Goal: Task Accomplishment & Management: Complete application form

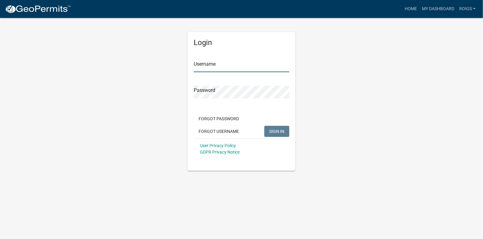
type input "ROIGS"
click at [272, 128] on button "SIGN IN" at bounding box center [276, 131] width 25 height 11
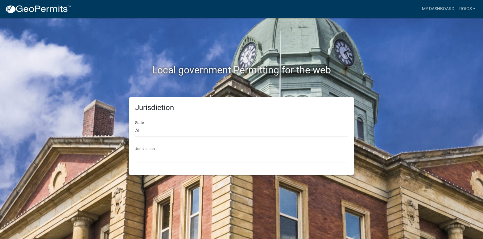
click at [155, 130] on select "All Colorado Georgia Indiana Iowa Kansas Minnesota Ohio South Carolina Wisconsin" at bounding box center [241, 131] width 213 height 13
select select "Minnesota"
click at [135, 125] on select "All Colorado Georgia Indiana Iowa Kansas Minnesota Ohio South Carolina Wisconsin" at bounding box center [241, 131] width 213 height 13
click at [157, 158] on select "Becker County, Minnesota Benton County, Minnesota Carlton County, Minnesota Cit…" at bounding box center [241, 157] width 213 height 13
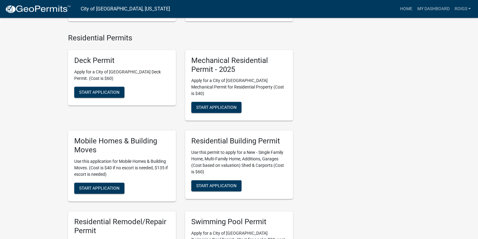
scroll to position [339, 0]
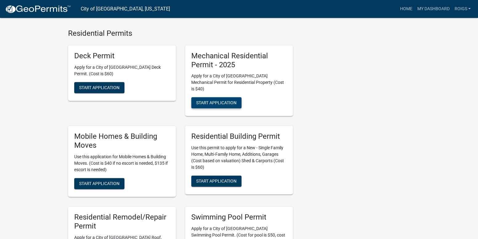
click at [225, 97] on button "Start Application" at bounding box center [216, 102] width 50 height 11
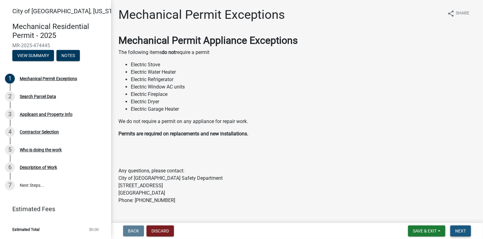
click at [464, 227] on button "Next" at bounding box center [460, 230] width 21 height 11
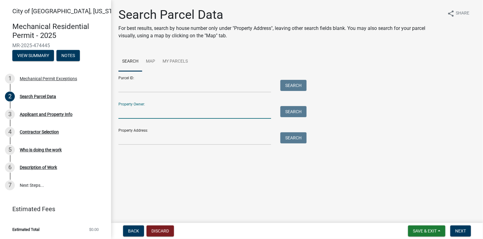
click at [149, 110] on input "Property Owner:" at bounding box center [194, 112] width 153 height 13
click at [295, 111] on button "Search" at bounding box center [293, 111] width 26 height 11
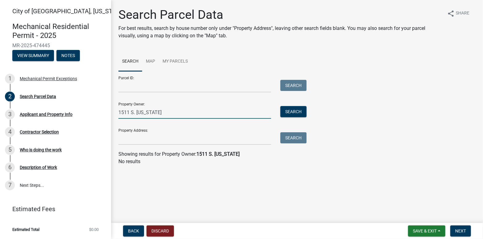
click at [171, 112] on input "1511 S. MINNESOTA" at bounding box center [194, 112] width 153 height 13
click at [298, 109] on button "Search" at bounding box center [293, 111] width 26 height 11
click at [123, 112] on input "1511 S. MINNESOTA ST." at bounding box center [194, 112] width 153 height 13
type input "1509 S. MINNESOTA ST."
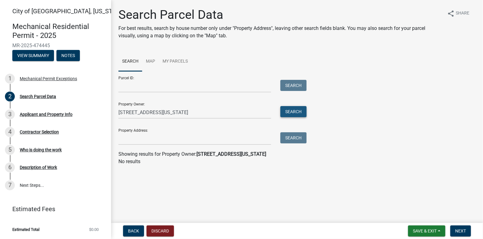
click at [294, 112] on button "Search" at bounding box center [293, 111] width 26 height 11
drag, startPoint x: 174, startPoint y: 111, endPoint x: 94, endPoint y: 112, distance: 79.9
click at [94, 112] on div "City of New Ulm, Minnesota Mechanical Residential Permit - 2025 MR-2025-474445 …" at bounding box center [241, 119] width 483 height 239
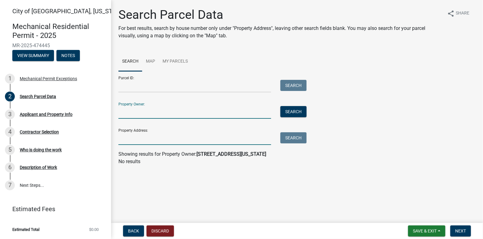
click at [123, 139] on input "Property Address:" at bounding box center [194, 138] width 153 height 13
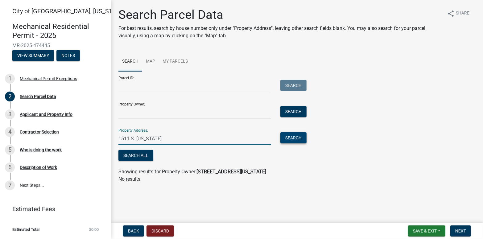
type input "1511 S. MINNESOTA"
click at [284, 139] on button "Search" at bounding box center [293, 137] width 26 height 11
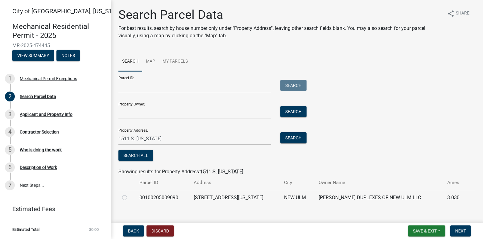
click at [129, 194] on label at bounding box center [129, 194] width 0 height 0
click at [129, 197] on input "radio" at bounding box center [131, 196] width 4 height 4
radio input "true"
click at [129, 194] on label at bounding box center [129, 194] width 0 height 0
click at [129, 197] on input "radio" at bounding box center [131, 196] width 4 height 4
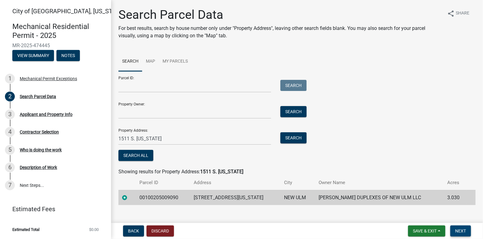
drag, startPoint x: 471, startPoint y: 232, endPoint x: 464, endPoint y: 230, distance: 7.4
click at [469, 232] on form "Save & Exit Save Save & Exit Next" at bounding box center [439, 230] width 68 height 11
click at [463, 229] on span "Next" at bounding box center [460, 230] width 11 height 5
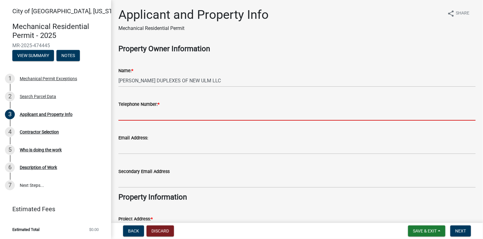
click at [175, 111] on input "Telephone Number: *" at bounding box center [296, 114] width 357 height 13
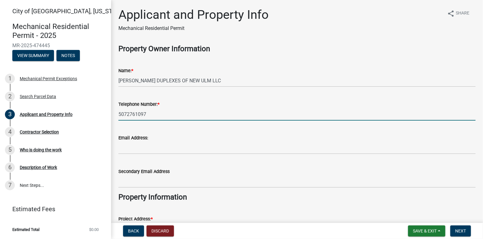
click at [152, 114] on input "5072761097" at bounding box center [296, 114] width 357 height 13
type input "5073273468"
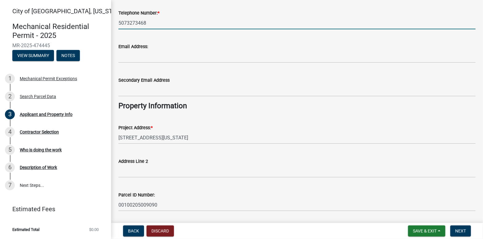
scroll to position [92, 0]
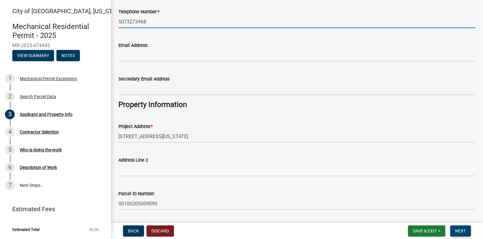
click at [457, 227] on button "Next" at bounding box center [460, 230] width 21 height 11
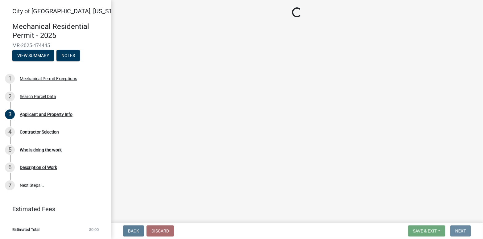
scroll to position [0, 0]
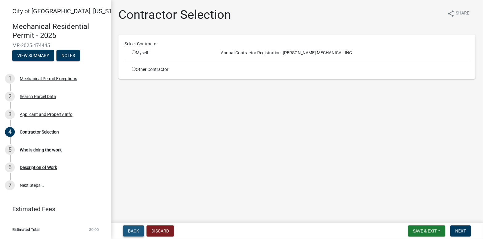
click at [139, 231] on span "Back" at bounding box center [133, 230] width 11 height 5
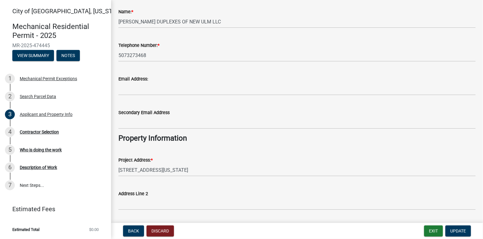
scroll to position [92, 0]
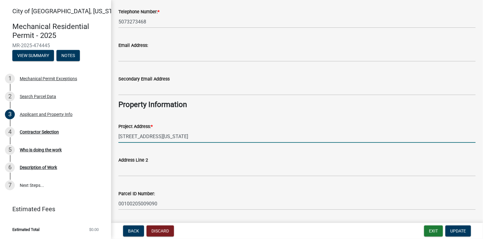
click at [129, 135] on input "1509 S MINNESOTA ST" at bounding box center [296, 136] width 357 height 13
type input "1511 S MINNESOTA ST"
click at [454, 230] on span "Update" at bounding box center [458, 230] width 16 height 5
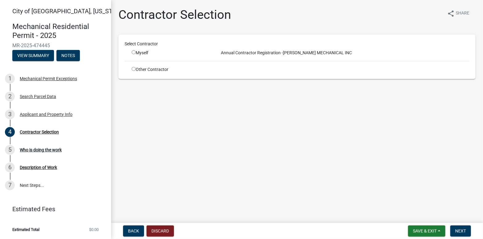
click at [133, 51] on input "radio" at bounding box center [134, 52] width 4 height 4
radio input "true"
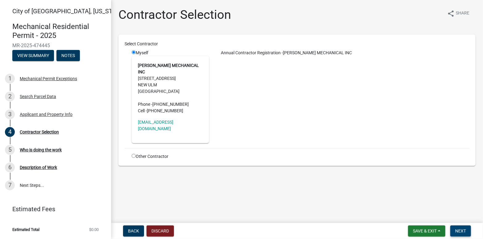
click at [457, 229] on span "Next" at bounding box center [460, 230] width 11 height 5
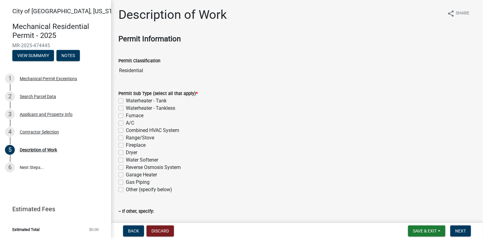
click at [126, 101] on label "Waterheater - Tank" at bounding box center [146, 100] width 41 height 7
click at [126, 101] on input "Waterheater - Tank" at bounding box center [128, 99] width 4 height 4
checkbox input "true"
checkbox input "false"
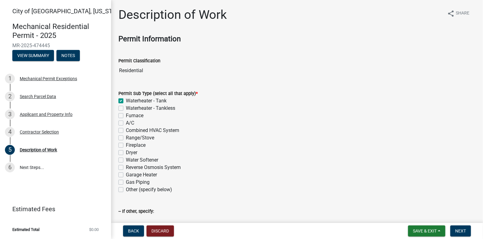
checkbox input "false"
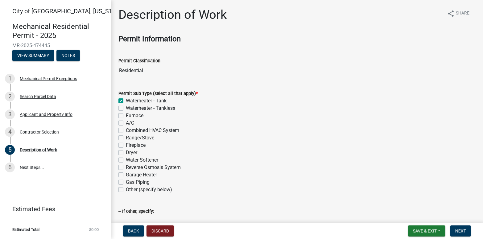
checkbox input "false"
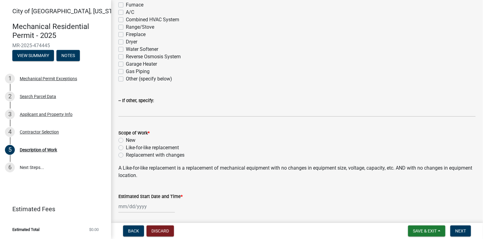
scroll to position [123, 0]
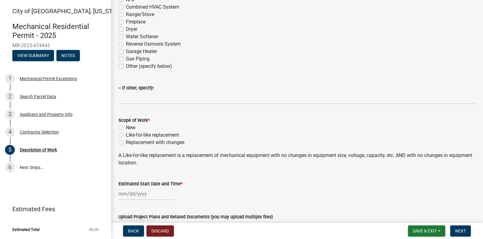
click at [126, 133] on label "Like-for-like replacement" at bounding box center [152, 134] width 53 height 7
click at [126, 133] on input "Like-for-like replacement" at bounding box center [128, 133] width 4 height 4
radio input "true"
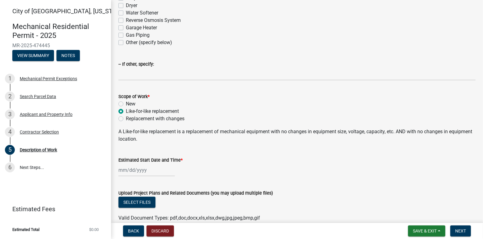
scroll to position [146, 0]
click at [133, 174] on div at bounding box center [146, 170] width 56 height 13
select select "9"
select select "2025"
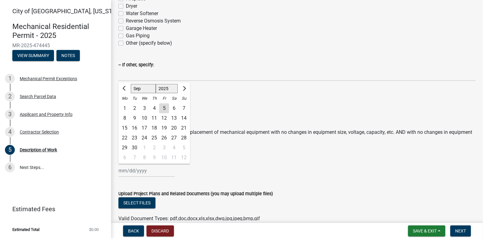
click at [165, 107] on div "5" at bounding box center [164, 108] width 10 height 10
type input "[DATE]"
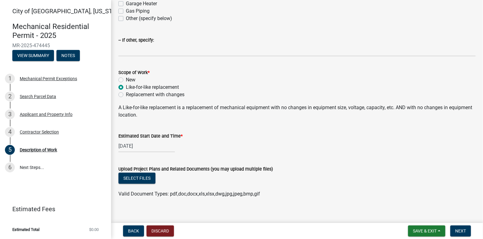
scroll to position [177, 0]
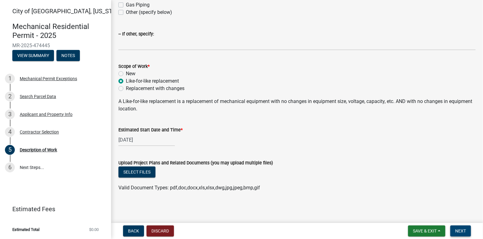
click at [459, 228] on button "Next" at bounding box center [460, 230] width 21 height 11
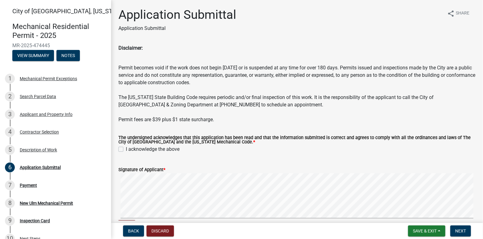
click at [126, 150] on label "I acknowledge the above" at bounding box center [153, 149] width 54 height 7
click at [126, 150] on input "I acknowledge the above" at bounding box center [128, 148] width 4 height 4
checkbox input "true"
click at [458, 227] on button "Next" at bounding box center [460, 230] width 21 height 11
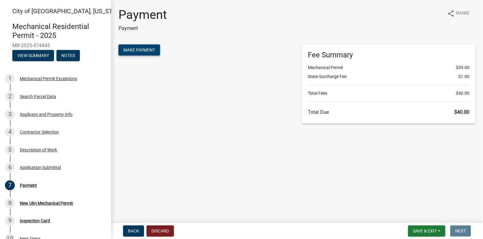
click at [136, 47] on span "Make Payment" at bounding box center [139, 49] width 32 height 5
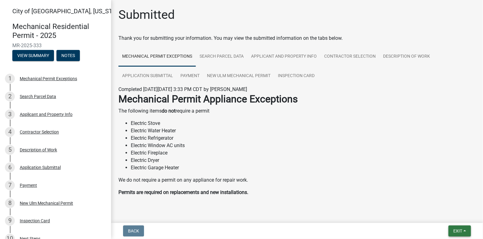
click at [458, 228] on button "Exit" at bounding box center [459, 230] width 23 height 11
click at [451, 214] on button "Save & Exit" at bounding box center [445, 214] width 49 height 15
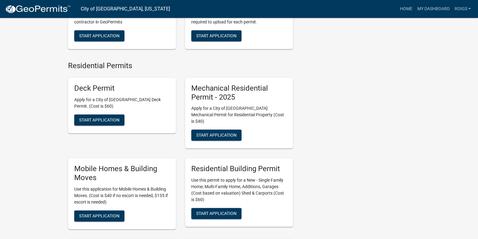
scroll to position [308, 0]
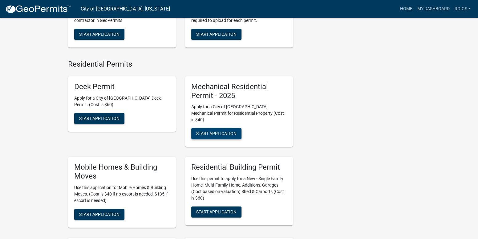
click at [213, 131] on span "Start Application" at bounding box center [216, 133] width 40 height 5
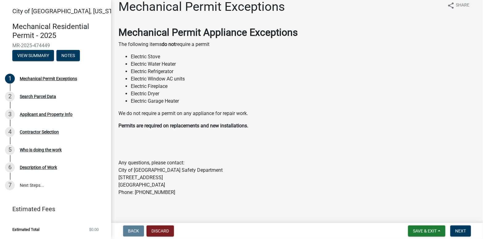
scroll to position [12, 0]
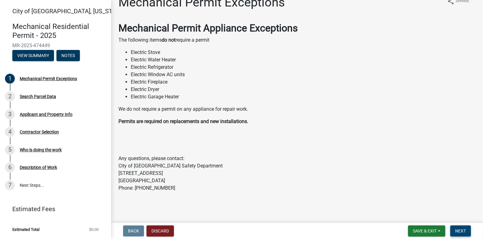
click at [457, 228] on span "Next" at bounding box center [460, 230] width 11 height 5
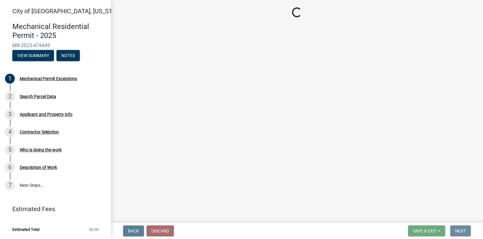
scroll to position [0, 0]
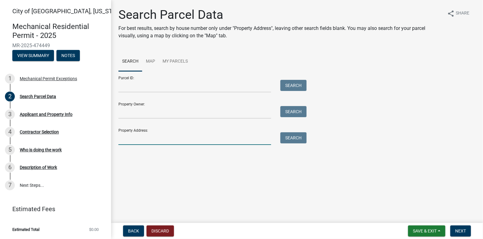
click at [153, 136] on input "Property Address:" at bounding box center [194, 138] width 153 height 13
type input "1819 N. GARDEN"
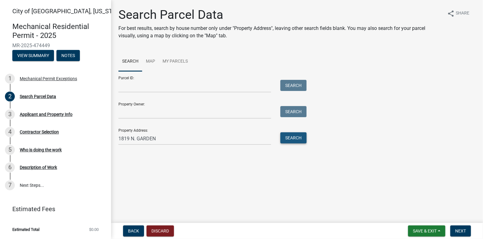
click at [294, 140] on button "Search" at bounding box center [293, 137] width 26 height 11
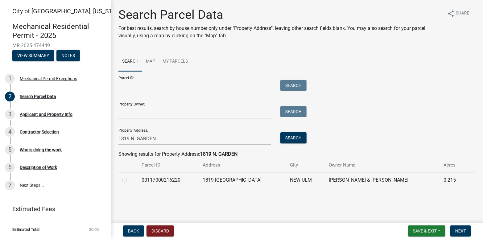
click at [129, 176] on label at bounding box center [129, 176] width 0 height 0
click at [129, 180] on input "radio" at bounding box center [131, 178] width 4 height 4
radio input "true"
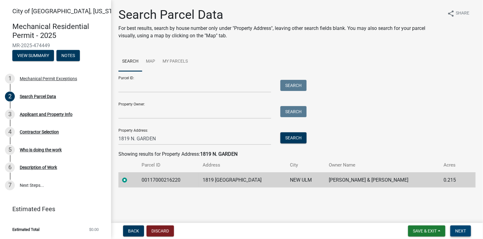
click at [460, 231] on span "Next" at bounding box center [460, 230] width 11 height 5
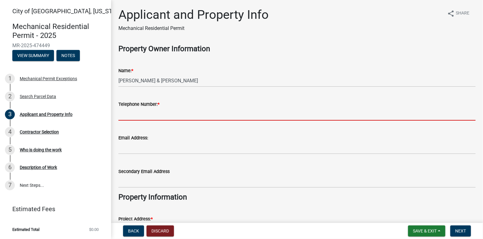
click at [164, 113] on input "Telephone Number: *" at bounding box center [296, 114] width 357 height 13
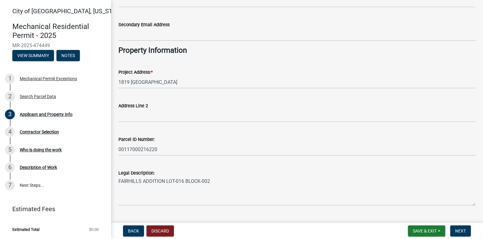
scroll to position [168, 0]
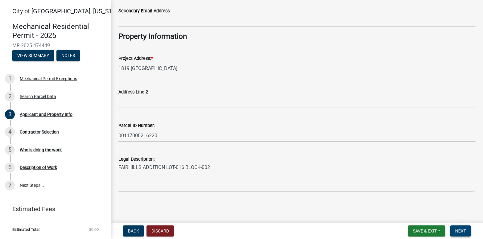
type input "5073599505"
click at [457, 227] on button "Next" at bounding box center [460, 230] width 21 height 11
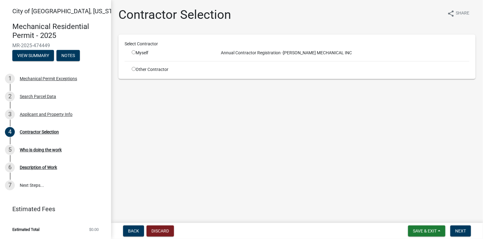
click at [134, 52] on input "radio" at bounding box center [134, 52] width 4 height 4
radio input "true"
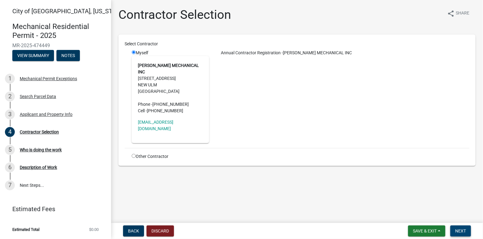
click at [462, 228] on span "Next" at bounding box center [460, 230] width 11 height 5
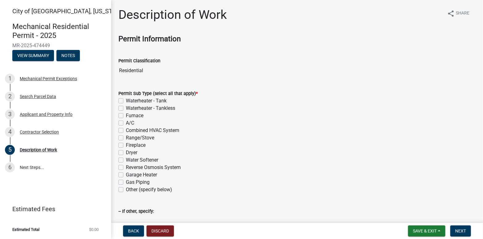
click at [126, 99] on label "Waterheater - Tank" at bounding box center [146, 100] width 41 height 7
click at [126, 99] on input "Waterheater - Tank" at bounding box center [128, 99] width 4 height 4
checkbox input "true"
checkbox input "false"
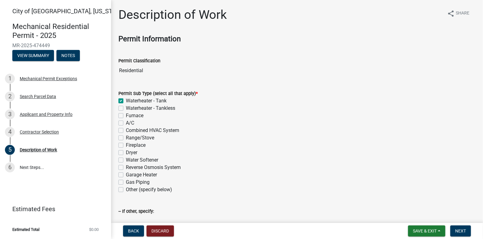
checkbox input "false"
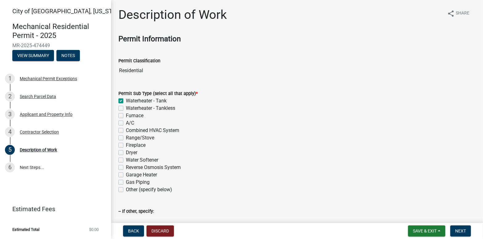
checkbox input "false"
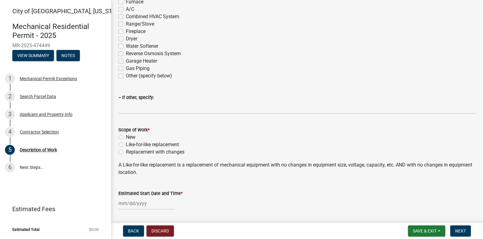
scroll to position [123, 0]
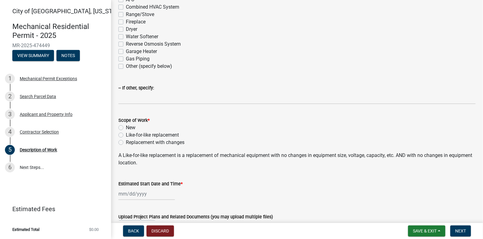
click at [123, 136] on div "Like-for-like replacement" at bounding box center [296, 134] width 357 height 7
click at [126, 135] on label "Like-for-like replacement" at bounding box center [152, 134] width 53 height 7
click at [126, 135] on input "Like-for-like replacement" at bounding box center [128, 133] width 4 height 4
radio input "true"
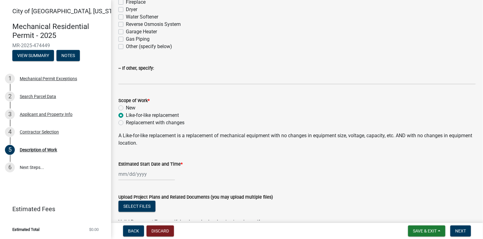
scroll to position [177, 0]
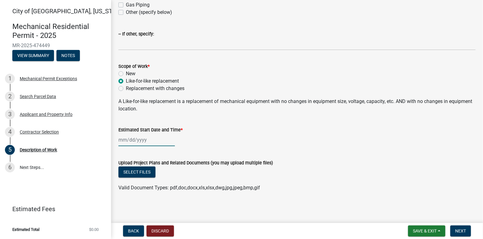
click at [131, 138] on div at bounding box center [146, 139] width 56 height 13
select select "9"
select select "2025"
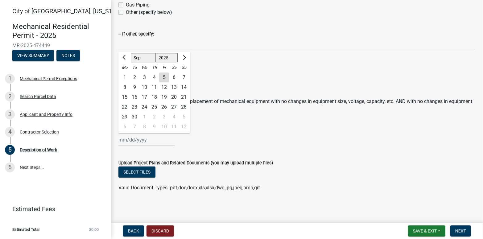
click at [162, 74] on div "5" at bounding box center [164, 77] width 10 height 10
type input "[DATE]"
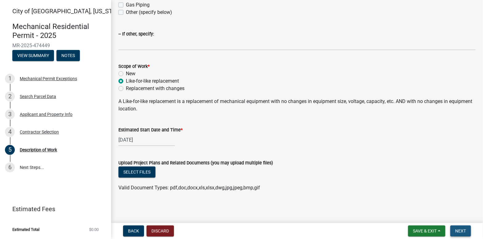
click at [458, 228] on span "Next" at bounding box center [460, 230] width 11 height 5
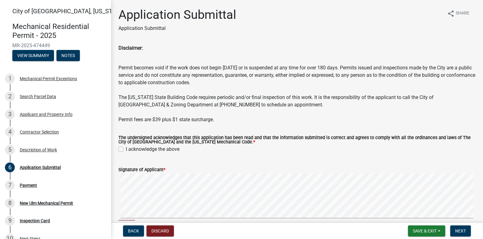
click at [126, 150] on label "I acknowledge the above" at bounding box center [153, 149] width 54 height 7
click at [126, 150] on input "I acknowledge the above" at bounding box center [128, 148] width 4 height 4
checkbox input "true"
drag, startPoint x: 462, startPoint y: 228, endPoint x: 443, endPoint y: 223, distance: 19.6
click at [461, 228] on span "Next" at bounding box center [460, 230] width 11 height 5
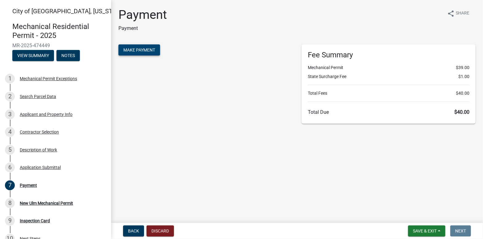
click at [134, 52] on button "Make Payment" at bounding box center [139, 49] width 42 height 11
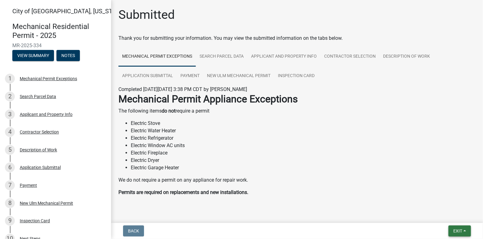
click at [461, 227] on button "Exit" at bounding box center [459, 230] width 23 height 11
click at [456, 216] on button "Save & Exit" at bounding box center [445, 214] width 49 height 15
